Goal: Information Seeking & Learning: Ask a question

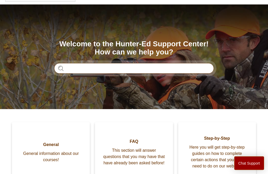
click at [184, 72] on input "Search" at bounding box center [134, 68] width 160 height 10
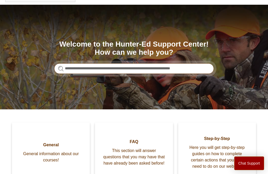
type input "**********"
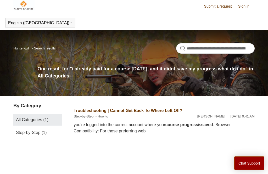
scroll to position [3, 0]
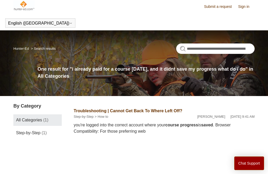
click at [34, 135] on span "Step-by-Step" at bounding box center [28, 133] width 24 height 4
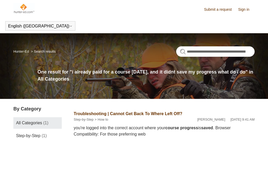
scroll to position [20, 0]
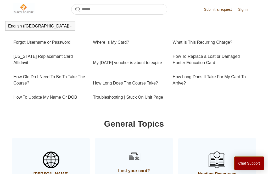
scroll to position [179, 0]
